Goal: Submit feedback/report problem

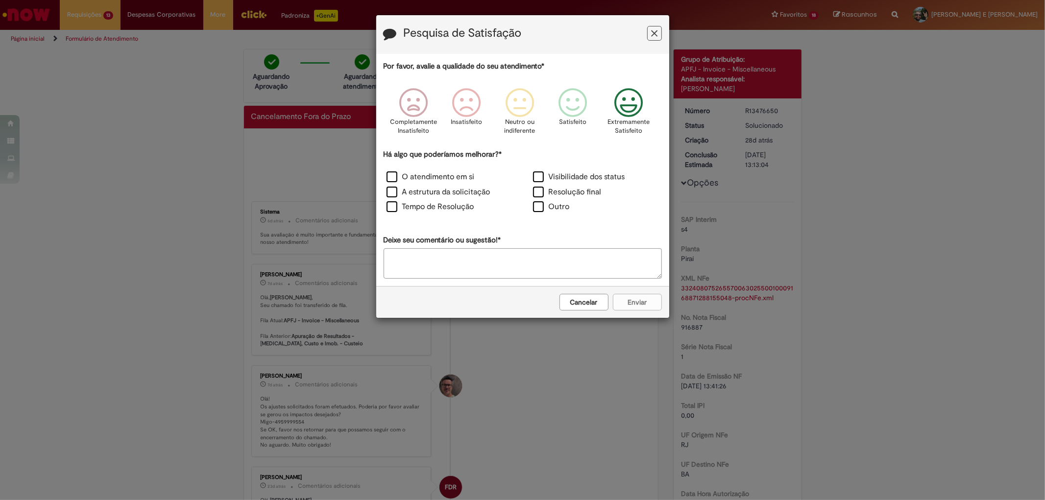
click at [621, 101] on icon "Feedback" at bounding box center [628, 102] width 37 height 29
click at [397, 173] on label "O atendimento em si" at bounding box center [431, 176] width 88 height 11
click at [393, 193] on label "A estrutura da solicitação" at bounding box center [439, 192] width 104 height 11
click at [395, 205] on label "Tempo de Resolução" at bounding box center [431, 206] width 88 height 11
click at [646, 305] on button "Enviar" at bounding box center [637, 302] width 49 height 17
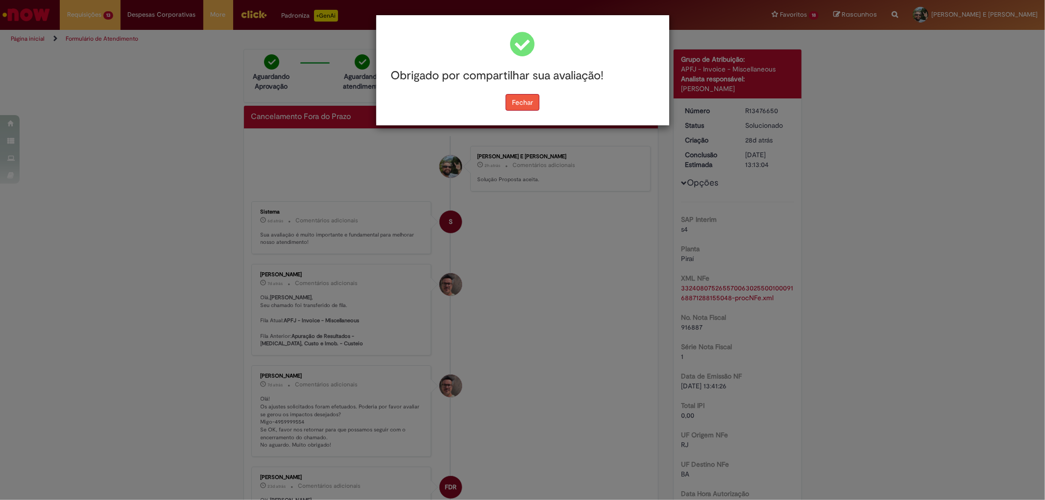
click at [529, 99] on button "Fechar" at bounding box center [523, 102] width 34 height 17
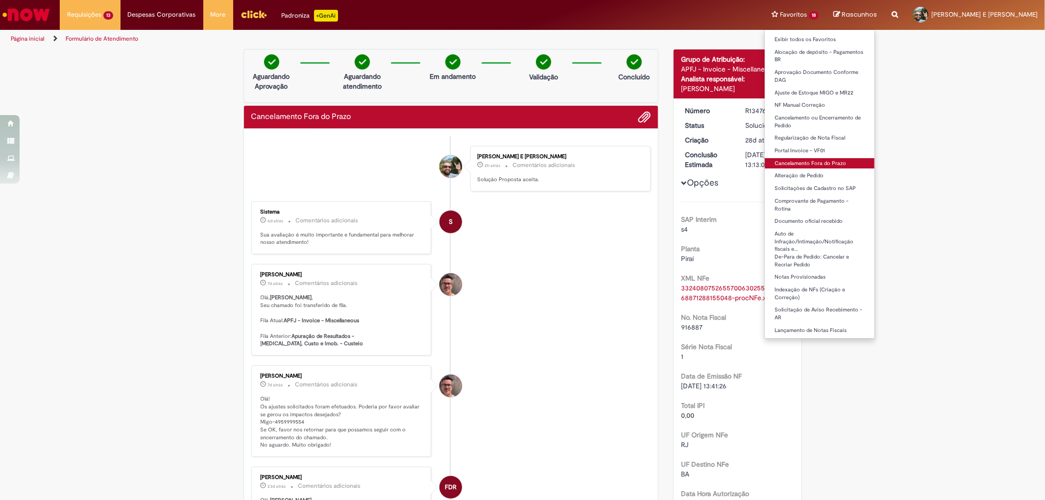
click at [802, 163] on link "Cancelamento Fora do Prazo" at bounding box center [820, 163] width 110 height 11
click at [802, 162] on link "Cancelamento Fora do Prazo" at bounding box center [820, 163] width 110 height 11
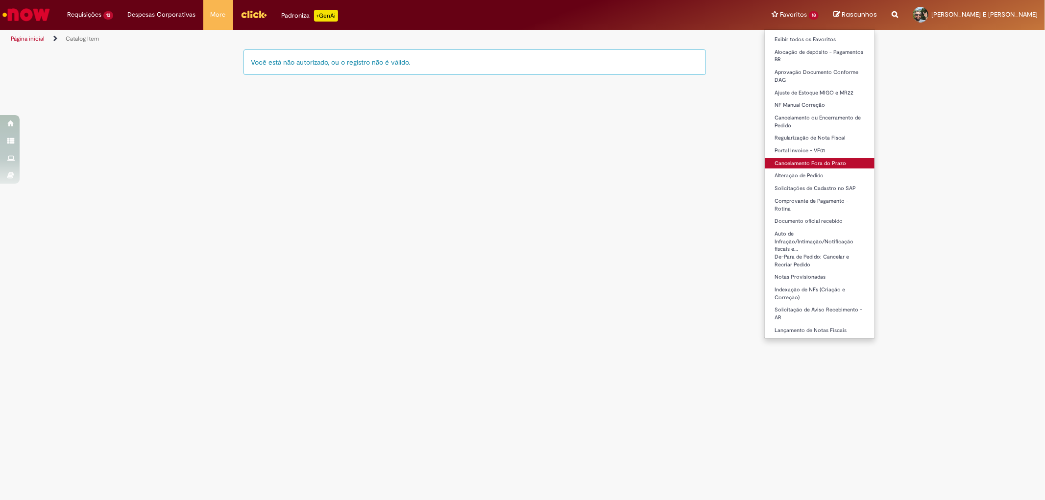
click at [809, 164] on link "Cancelamento Fora do Prazo" at bounding box center [820, 163] width 110 height 11
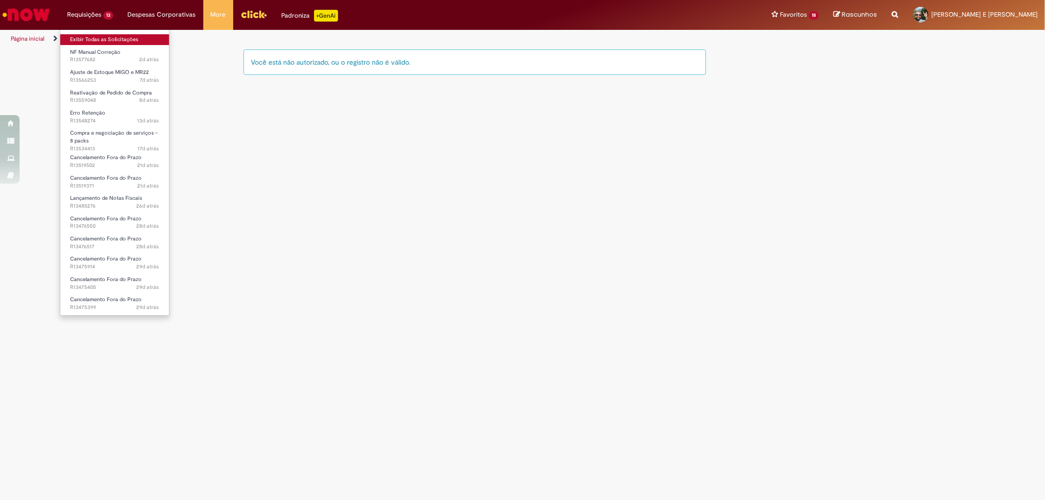
click at [89, 39] on link "Exibir Todas as Solicitações" at bounding box center [114, 39] width 109 height 11
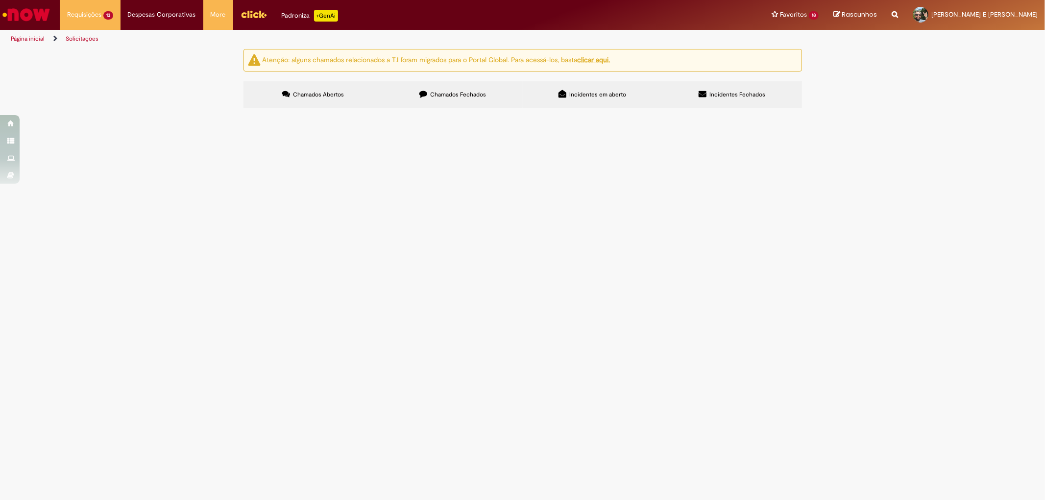
click at [0, 0] on input "Pesquisar" at bounding box center [0, 0] width 0 height 0
paste input "*********"
type input "*********"
click at [0, 0] on button "Pesquisar" at bounding box center [0, 0] width 0 height 0
